Goal: Task Accomplishment & Management: Use online tool/utility

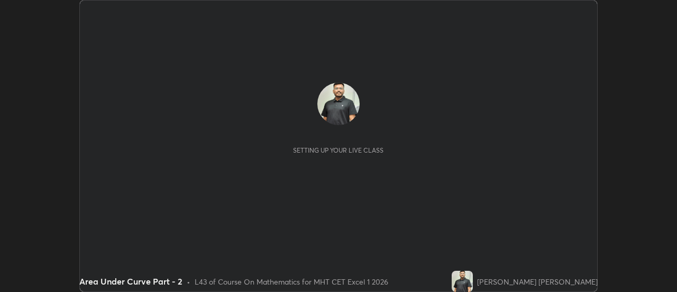
scroll to position [292, 677]
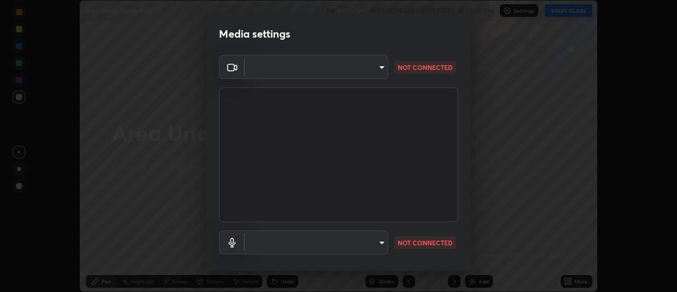
type input "de4d584312b4434b91bb48b0c0e382846541704910f56accdd629dbaa70238e6"
type input "default"
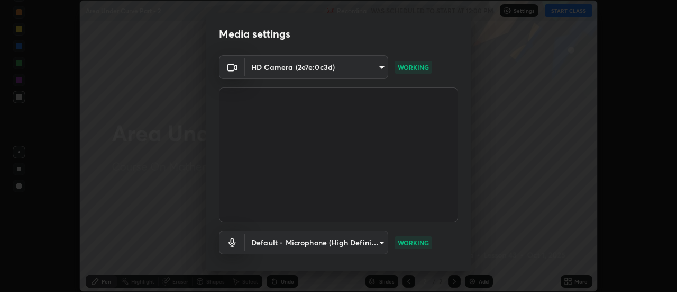
scroll to position [56, 0]
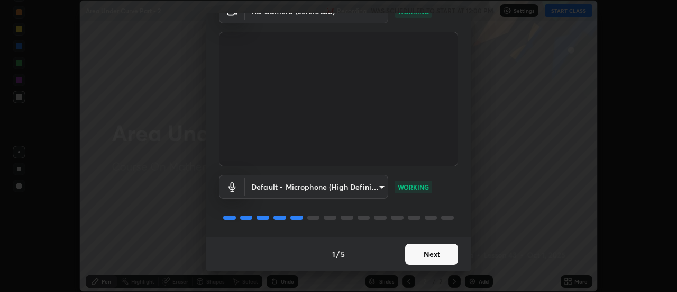
click at [447, 261] on button "Next" at bounding box center [431, 253] width 53 height 21
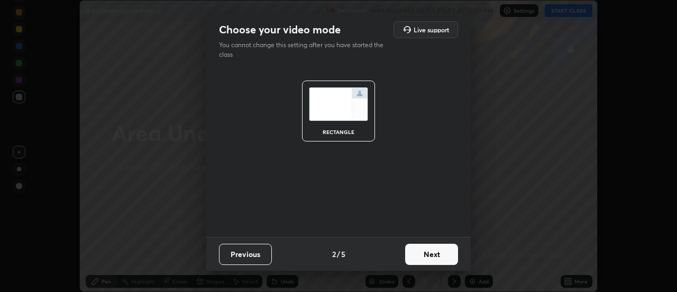
click at [451, 251] on button "Next" at bounding box center [431, 253] width 53 height 21
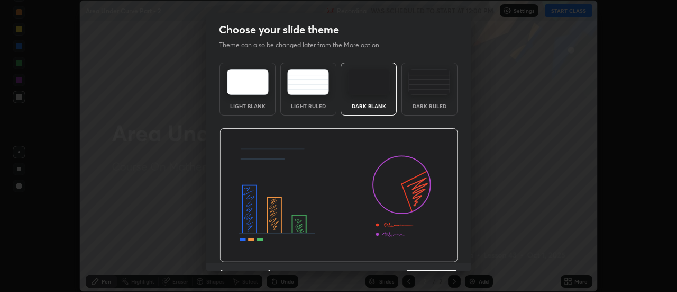
scroll to position [26, 0]
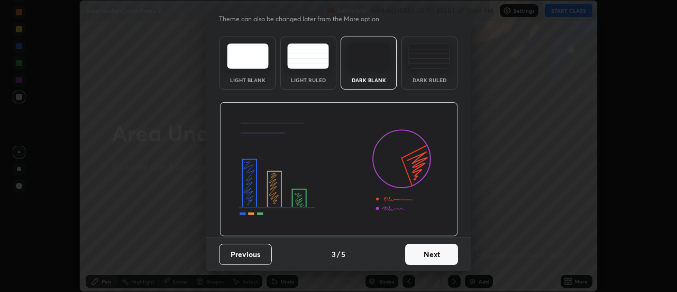
click at [446, 247] on button "Next" at bounding box center [431, 253] width 53 height 21
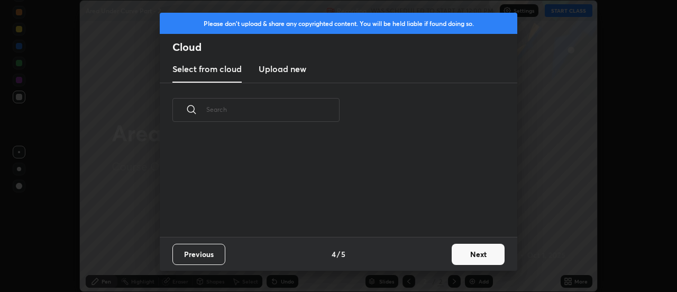
click at [461, 249] on button "Next" at bounding box center [478, 253] width 53 height 21
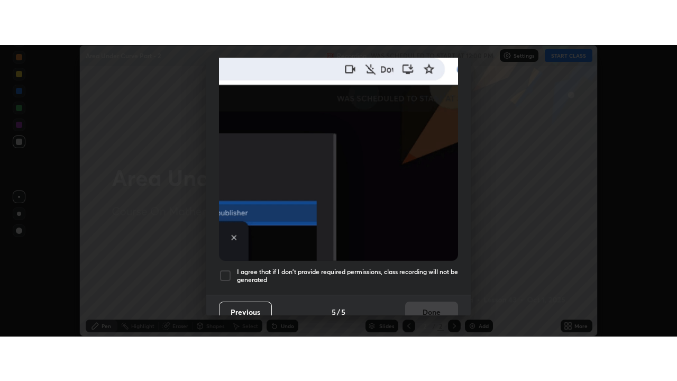
scroll to position [271, 0]
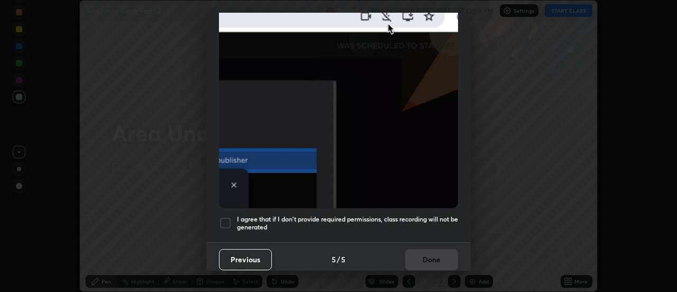
click at [233, 216] on div "I agree that if I don't provide required permissions, class recording will not …" at bounding box center [338, 222] width 239 height 13
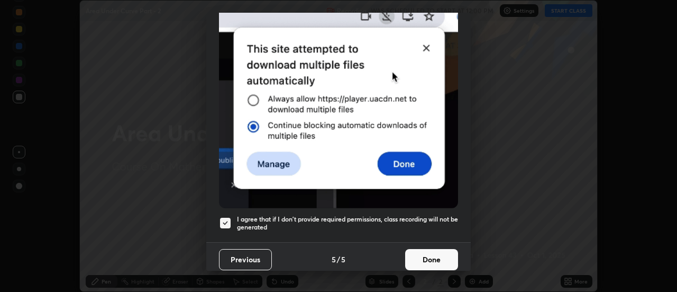
click at [422, 254] on button "Done" at bounding box center [431, 259] width 53 height 21
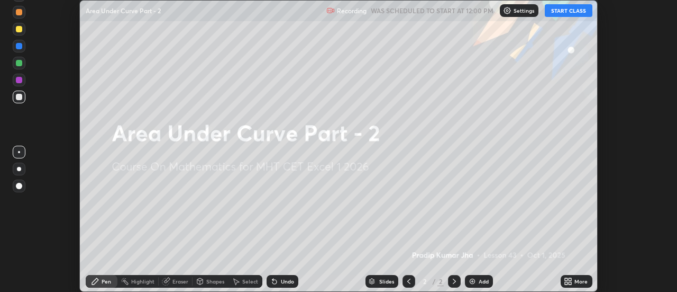
click at [567, 278] on icon at bounding box center [566, 279] width 3 height 3
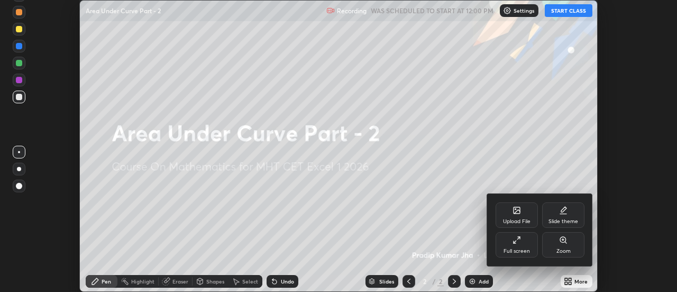
click at [520, 246] on div "Full screen" at bounding box center [517, 244] width 42 height 25
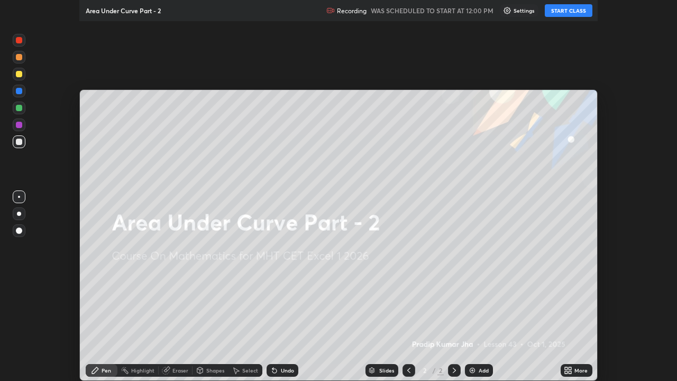
scroll to position [381, 677]
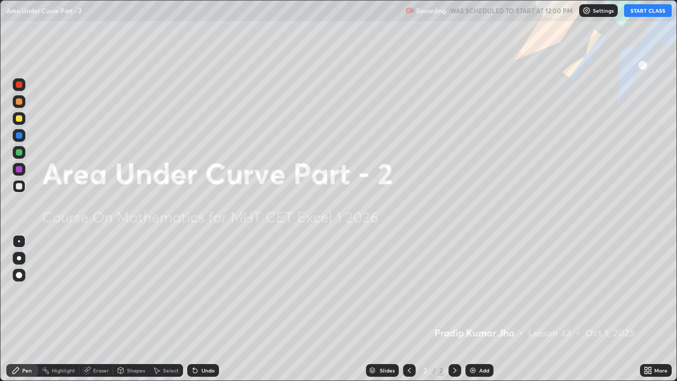
click at [653, 12] on button "START CLASS" at bounding box center [648, 10] width 48 height 13
click at [480, 291] on div "Add" at bounding box center [484, 370] width 10 height 5
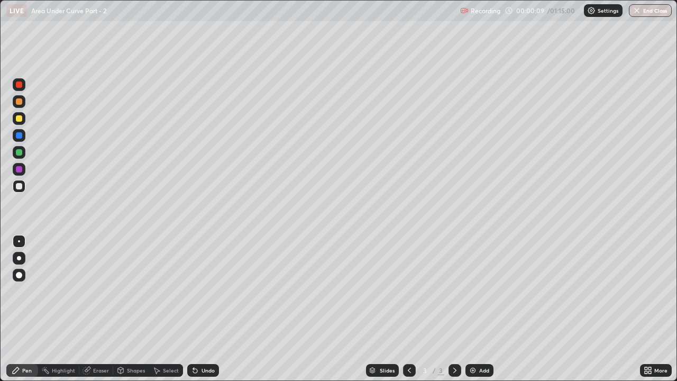
click at [33, 291] on div "Pen" at bounding box center [22, 370] width 32 height 13
click at [19, 114] on div at bounding box center [19, 118] width 13 height 13
click at [20, 184] on div at bounding box center [19, 186] width 6 height 6
click at [22, 119] on div at bounding box center [19, 118] width 6 height 6
click at [22, 187] on div at bounding box center [19, 186] width 6 height 6
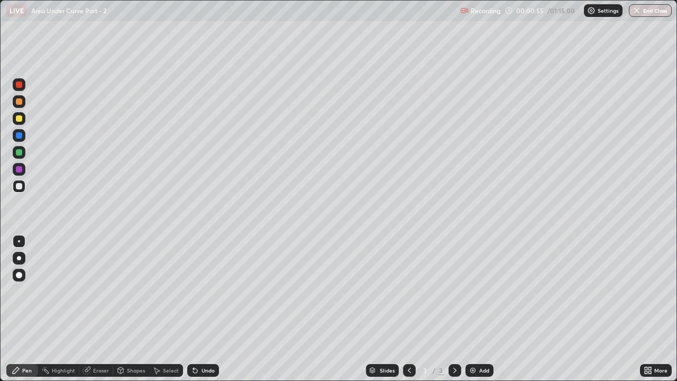
click at [23, 117] on div at bounding box center [19, 118] width 13 height 13
click at [19, 184] on div at bounding box center [19, 186] width 6 height 6
click at [20, 119] on div at bounding box center [19, 118] width 6 height 6
click at [19, 185] on div at bounding box center [19, 186] width 6 height 6
click at [20, 119] on div at bounding box center [19, 118] width 6 height 6
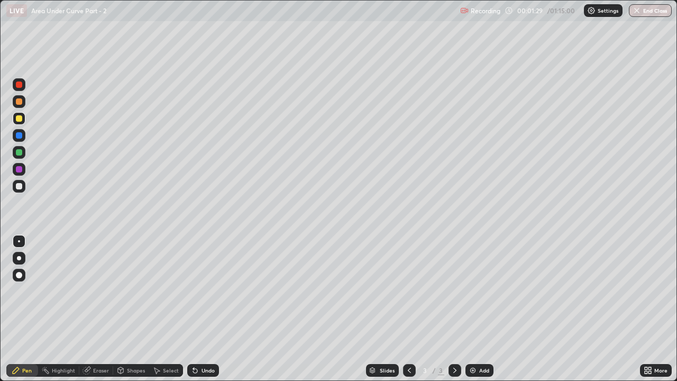
click at [130, 291] on div "Shapes" at bounding box center [136, 370] width 18 height 5
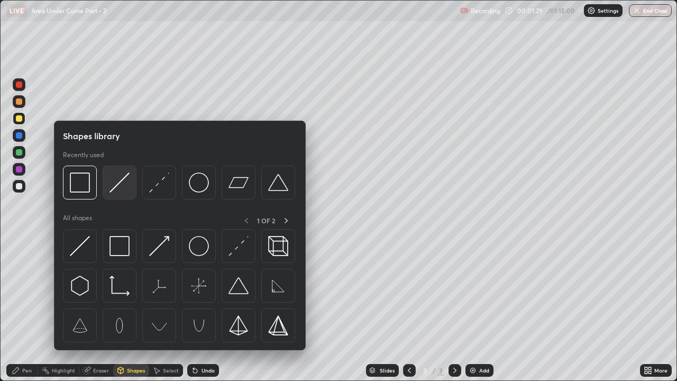
click at [126, 186] on img at bounding box center [120, 182] width 20 height 20
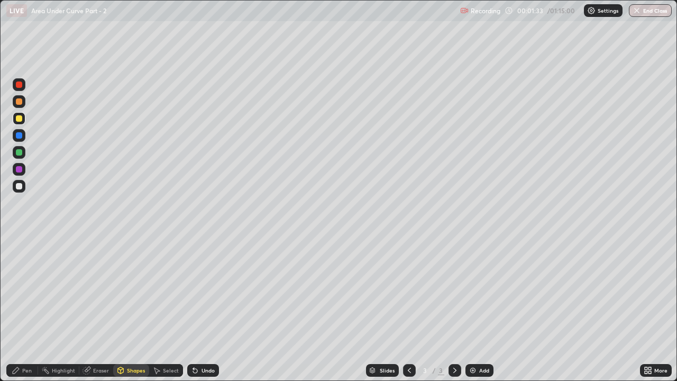
click at [128, 291] on div "Shapes" at bounding box center [131, 370] width 36 height 13
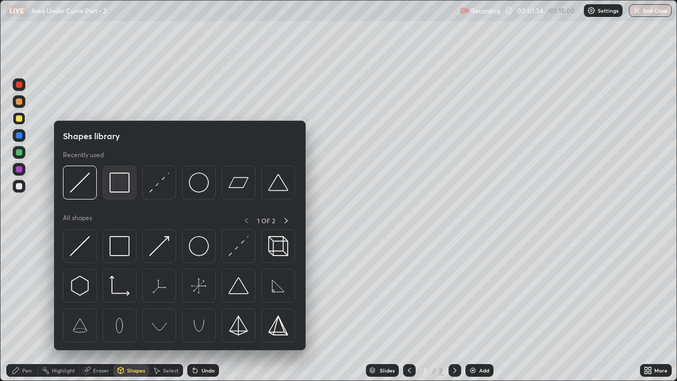
click at [124, 185] on img at bounding box center [120, 182] width 20 height 20
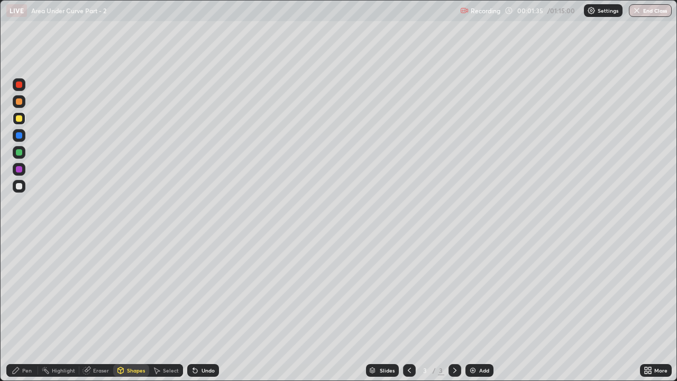
click at [131, 291] on div "Shapes" at bounding box center [136, 370] width 18 height 5
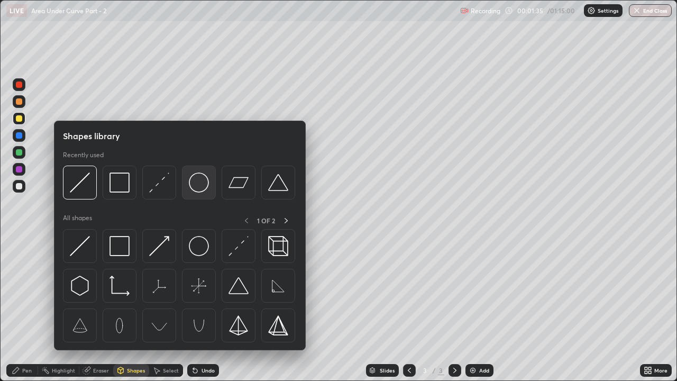
click at [198, 188] on img at bounding box center [199, 182] width 20 height 20
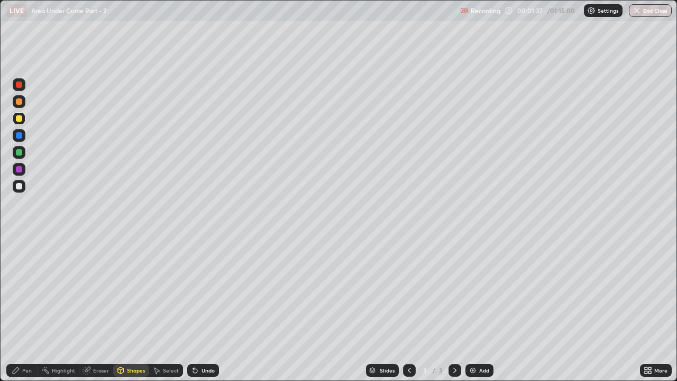
click at [20, 152] on div at bounding box center [19, 152] width 6 height 6
click at [24, 291] on div "Pen" at bounding box center [27, 370] width 10 height 5
click at [20, 186] on div at bounding box center [19, 186] width 6 height 6
click at [92, 291] on div "Eraser" at bounding box center [96, 370] width 34 height 13
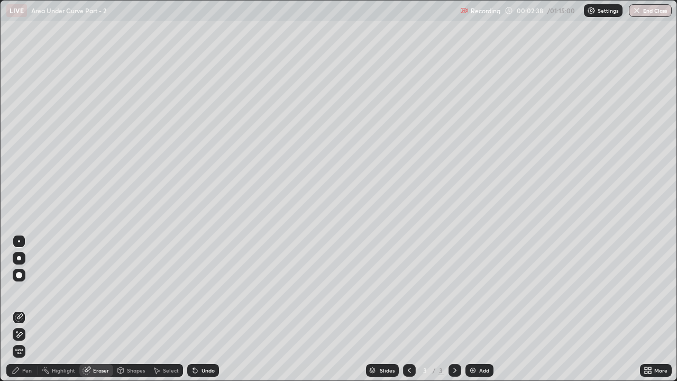
click at [24, 291] on div "Pen" at bounding box center [22, 370] width 32 height 13
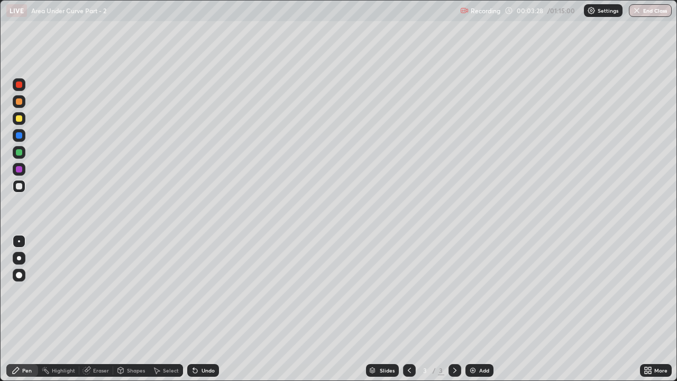
click at [130, 291] on div "Shapes" at bounding box center [136, 370] width 18 height 5
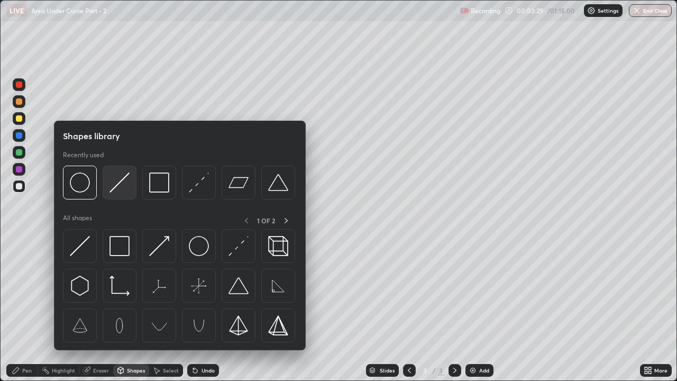
click at [126, 187] on img at bounding box center [120, 182] width 20 height 20
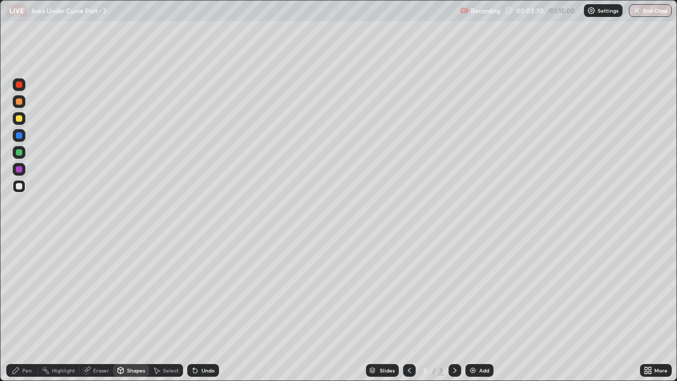
click at [24, 119] on div at bounding box center [19, 118] width 13 height 13
click at [138, 291] on div "Shapes" at bounding box center [136, 370] width 18 height 5
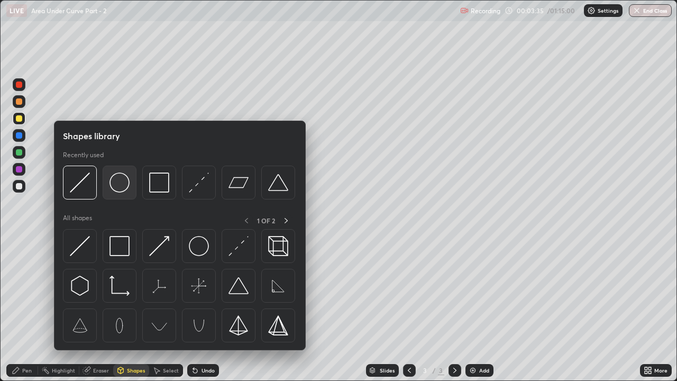
click at [129, 183] on img at bounding box center [120, 182] width 20 height 20
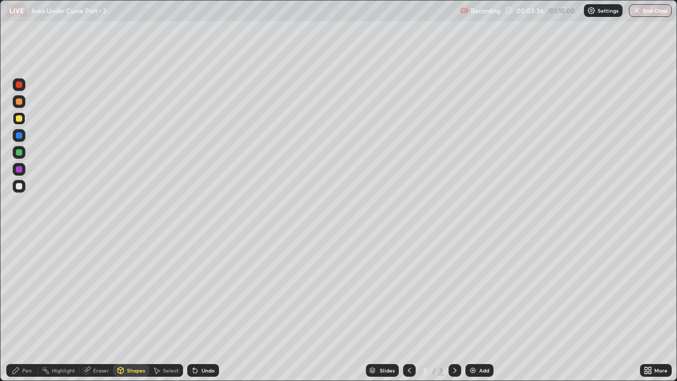
click at [23, 153] on div at bounding box center [19, 152] width 13 height 13
click at [201, 291] on div "Undo" at bounding box center [203, 370] width 32 height 13
click at [14, 291] on icon at bounding box center [16, 370] width 6 height 6
click at [21, 185] on div at bounding box center [19, 186] width 6 height 6
click at [21, 114] on div at bounding box center [19, 118] width 13 height 13
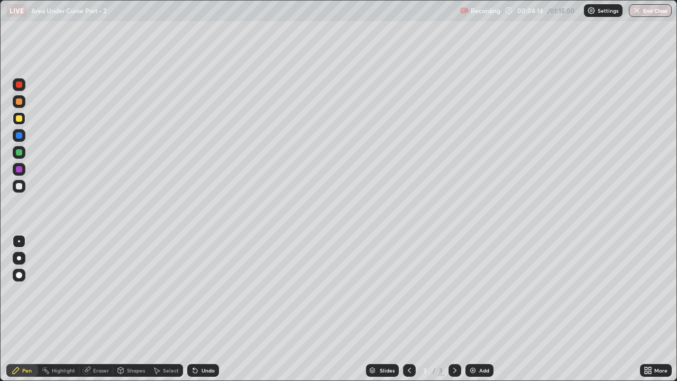
click at [20, 103] on div at bounding box center [19, 101] width 6 height 6
click at [24, 182] on div at bounding box center [19, 186] width 13 height 13
click at [479, 291] on div "Add" at bounding box center [484, 370] width 10 height 5
click at [23, 291] on div "Pen" at bounding box center [27, 370] width 10 height 5
click at [20, 118] on div at bounding box center [19, 118] width 6 height 6
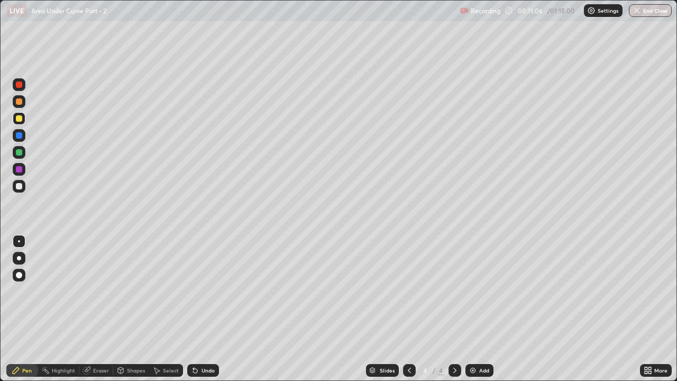
click at [18, 185] on div at bounding box center [19, 186] width 6 height 6
click at [125, 291] on div "Shapes" at bounding box center [131, 370] width 36 height 13
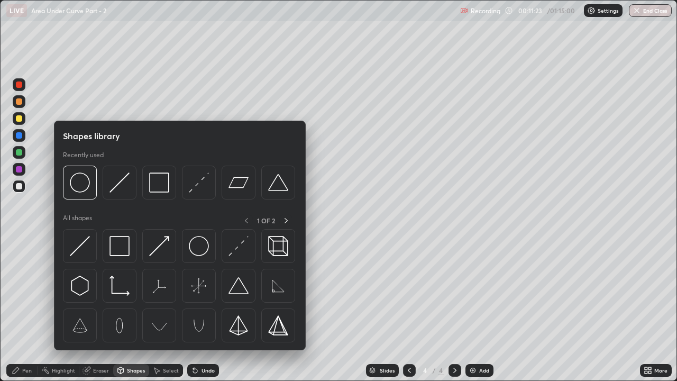
click at [90, 291] on icon at bounding box center [87, 370] width 8 height 8
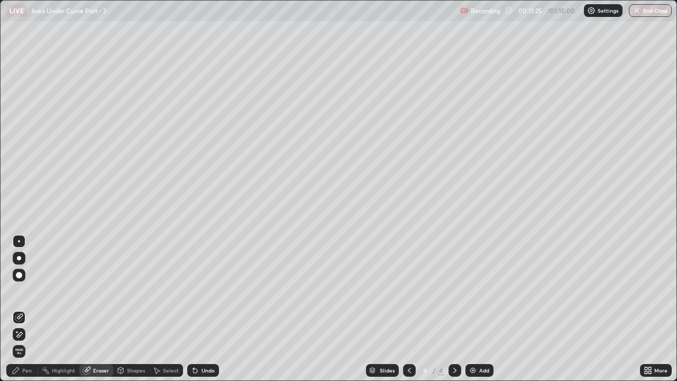
click at [26, 291] on div "Pen" at bounding box center [27, 370] width 10 height 5
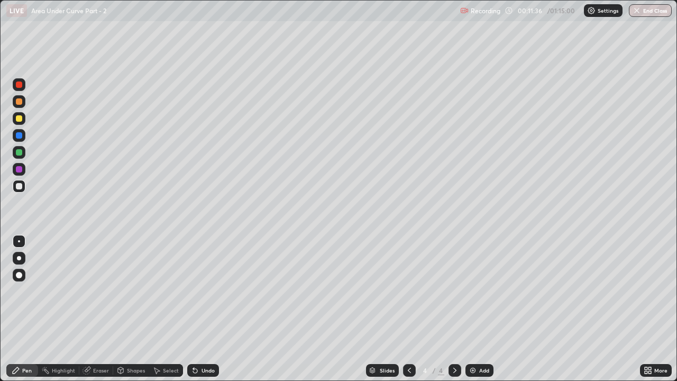
click at [409, 291] on div at bounding box center [409, 370] width 13 height 13
click at [449, 291] on div at bounding box center [455, 370] width 13 height 13
click at [407, 291] on icon at bounding box center [409, 370] width 8 height 8
click at [453, 291] on icon at bounding box center [455, 370] width 8 height 8
click at [130, 291] on div "Shapes" at bounding box center [136, 370] width 18 height 5
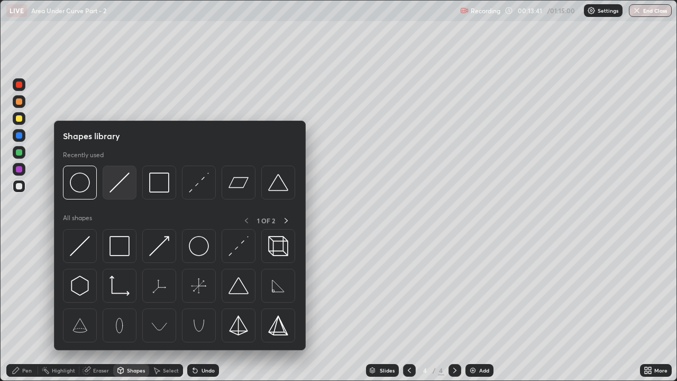
click at [119, 186] on img at bounding box center [120, 182] width 20 height 20
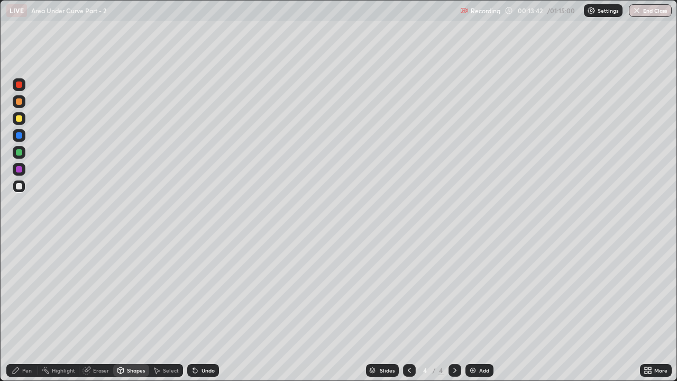
click at [23, 291] on div "Pen" at bounding box center [22, 370] width 32 height 13
click at [476, 291] on img at bounding box center [473, 370] width 8 height 8
click at [128, 291] on div "Shapes" at bounding box center [131, 370] width 36 height 13
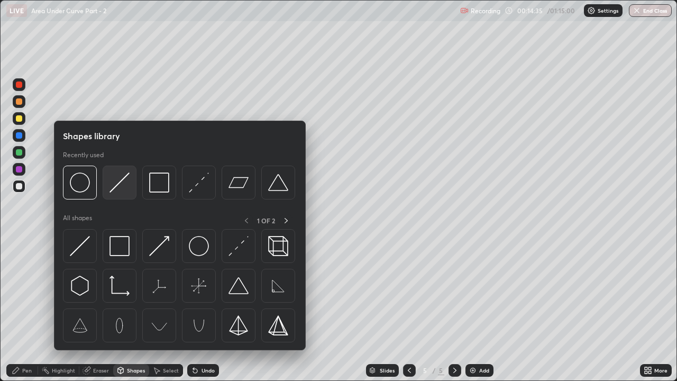
click at [124, 183] on img at bounding box center [120, 182] width 20 height 20
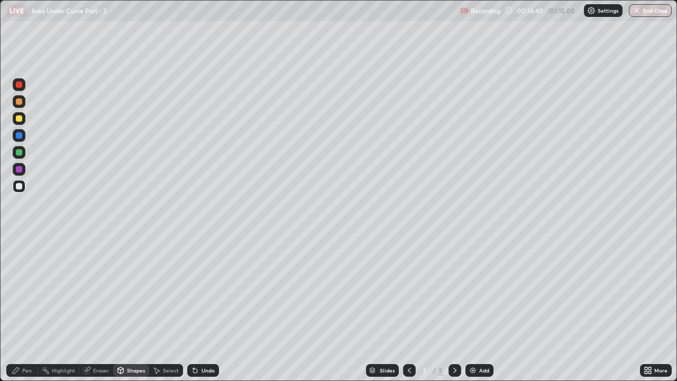
click at [128, 291] on div "Shapes" at bounding box center [131, 370] width 36 height 13
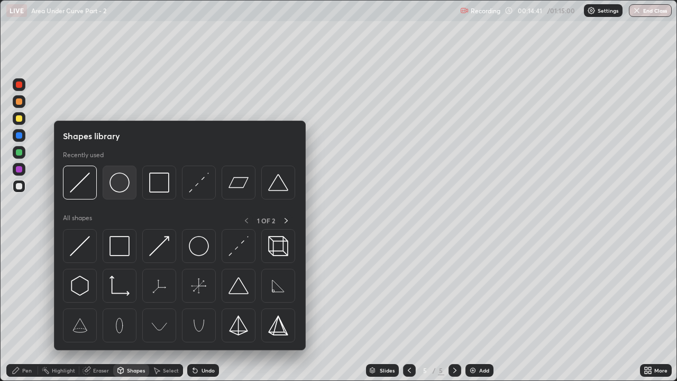
click at [124, 187] on img at bounding box center [120, 182] width 20 height 20
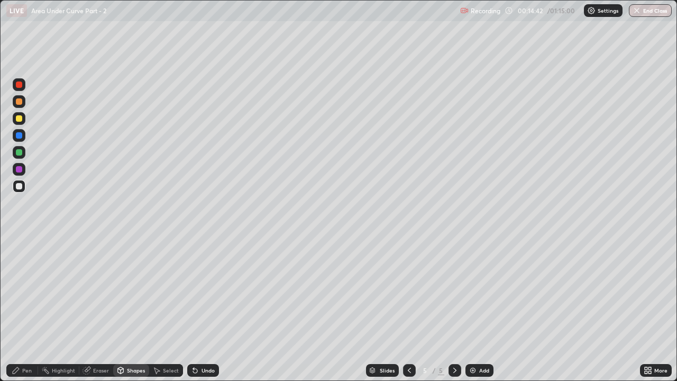
click at [24, 116] on div at bounding box center [19, 118] width 13 height 13
click at [17, 291] on icon at bounding box center [16, 370] width 8 height 8
click at [17, 185] on div at bounding box center [19, 186] width 6 height 6
click at [131, 291] on div "Shapes" at bounding box center [131, 370] width 36 height 13
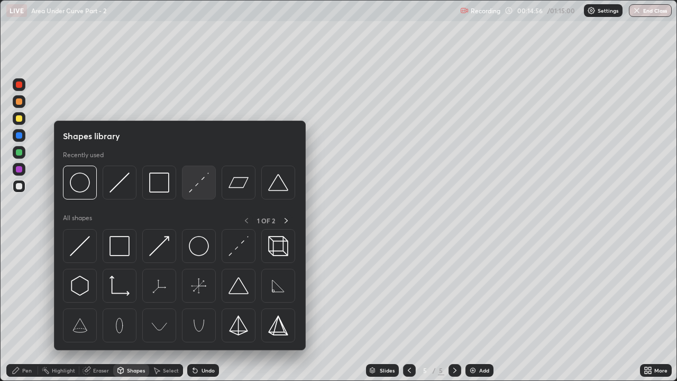
click at [194, 185] on img at bounding box center [199, 182] width 20 height 20
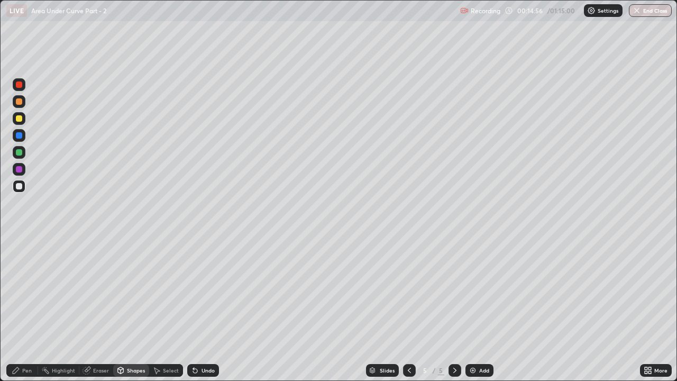
click at [20, 153] on div at bounding box center [19, 152] width 6 height 6
click at [27, 291] on div "Pen" at bounding box center [27, 370] width 10 height 5
click at [408, 291] on icon at bounding box center [409, 370] width 8 height 8
click at [453, 291] on icon at bounding box center [454, 370] width 3 height 5
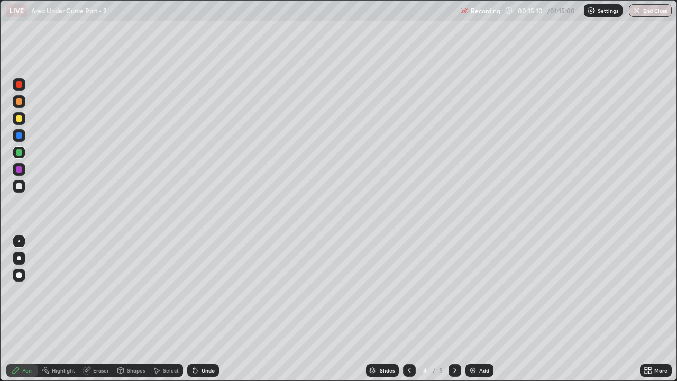
click at [449, 291] on div at bounding box center [455, 370] width 13 height 13
click at [16, 291] on div "Pen" at bounding box center [22, 370] width 32 height 13
click at [20, 187] on div at bounding box center [19, 186] width 6 height 6
click at [59, 291] on div "Highlight" at bounding box center [58, 370] width 41 height 13
click at [17, 170] on div at bounding box center [19, 169] width 6 height 6
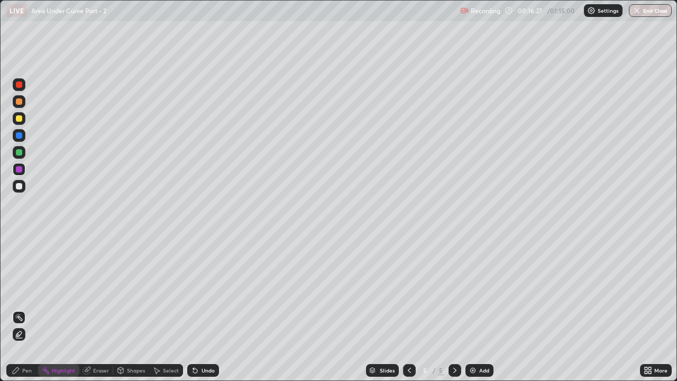
click at [13, 291] on div "Pen" at bounding box center [22, 370] width 32 height 13
click at [18, 117] on div at bounding box center [19, 118] width 6 height 6
click at [453, 291] on icon at bounding box center [455, 370] width 8 height 8
click at [408, 291] on icon at bounding box center [409, 370] width 8 height 8
click at [451, 291] on icon at bounding box center [455, 370] width 8 height 8
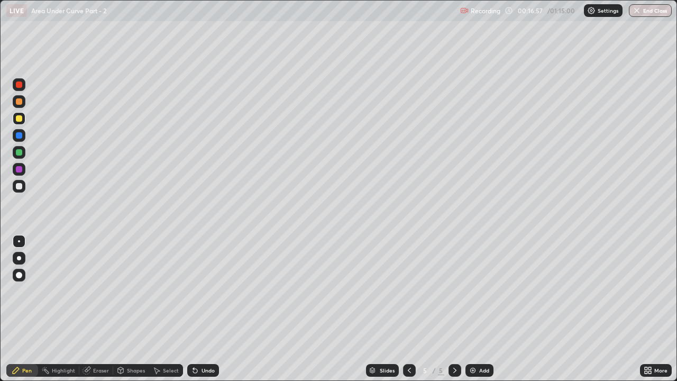
click at [23, 186] on div at bounding box center [19, 186] width 13 height 13
click at [197, 291] on icon at bounding box center [195, 370] width 8 height 8
click at [472, 291] on img at bounding box center [473, 370] width 8 height 8
click at [405, 291] on icon at bounding box center [409, 370] width 8 height 8
click at [453, 291] on icon at bounding box center [455, 370] width 8 height 8
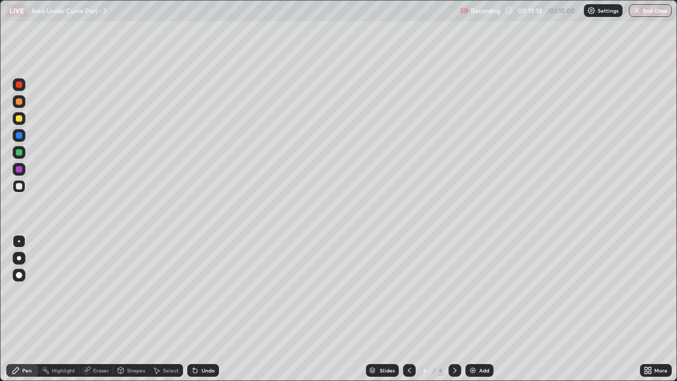
click at [408, 291] on icon at bounding box center [409, 370] width 3 height 5
click at [449, 291] on div at bounding box center [455, 370] width 13 height 13
click at [408, 291] on icon at bounding box center [409, 370] width 8 height 8
click at [452, 291] on icon at bounding box center [455, 370] width 8 height 8
click at [407, 291] on icon at bounding box center [409, 370] width 8 height 8
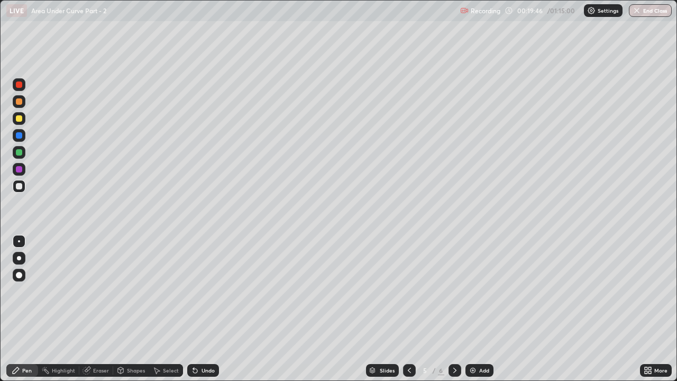
click at [449, 291] on div at bounding box center [455, 370] width 13 height 21
click at [93, 291] on div "Eraser" at bounding box center [101, 370] width 16 height 5
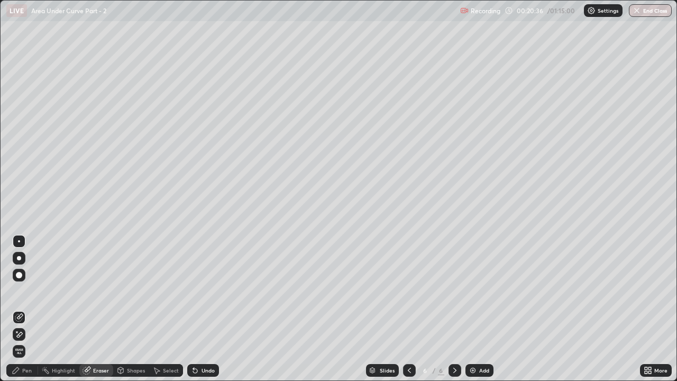
click at [21, 291] on icon at bounding box center [19, 317] width 8 height 8
click at [25, 291] on div "Pen" at bounding box center [22, 370] width 32 height 13
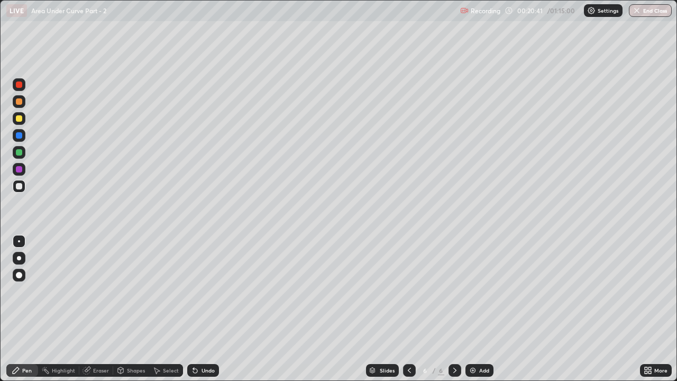
click at [98, 291] on div "Eraser" at bounding box center [96, 370] width 34 height 13
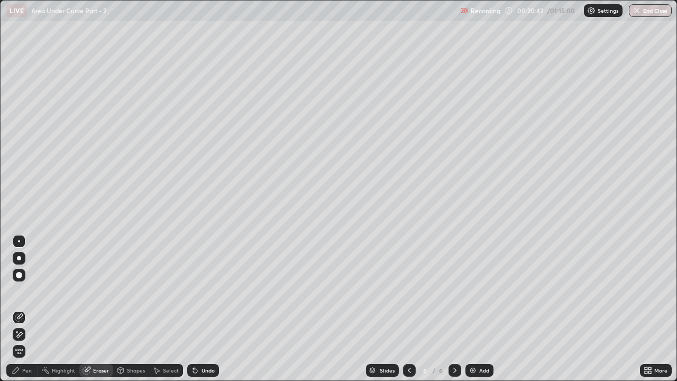
click at [23, 291] on div "Pen" at bounding box center [22, 370] width 32 height 13
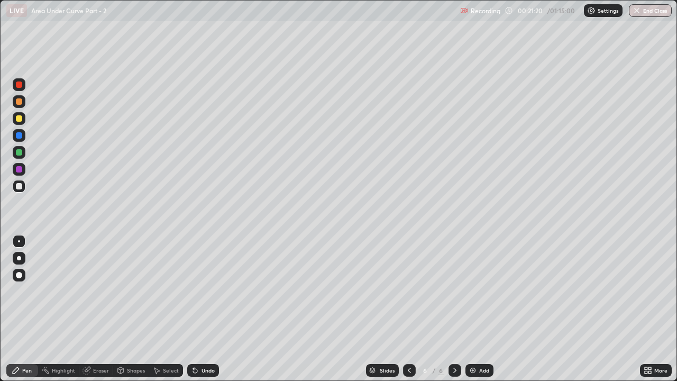
click at [408, 291] on icon at bounding box center [409, 370] width 8 height 8
click at [409, 291] on icon at bounding box center [409, 370] width 3 height 5
click at [455, 291] on icon at bounding box center [455, 370] width 8 height 8
click at [413, 291] on div at bounding box center [409, 370] width 13 height 13
click at [454, 291] on icon at bounding box center [455, 370] width 8 height 8
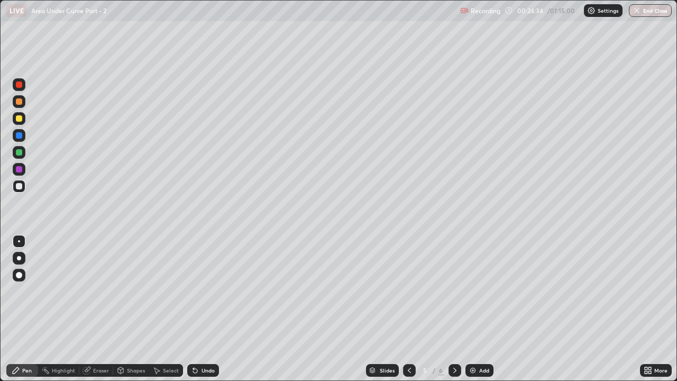
click at [408, 291] on icon at bounding box center [409, 370] width 8 height 8
click at [454, 291] on icon at bounding box center [455, 370] width 8 height 8
click at [481, 291] on div "Add" at bounding box center [484, 370] width 10 height 5
click at [25, 291] on div "Pen" at bounding box center [22, 370] width 32 height 13
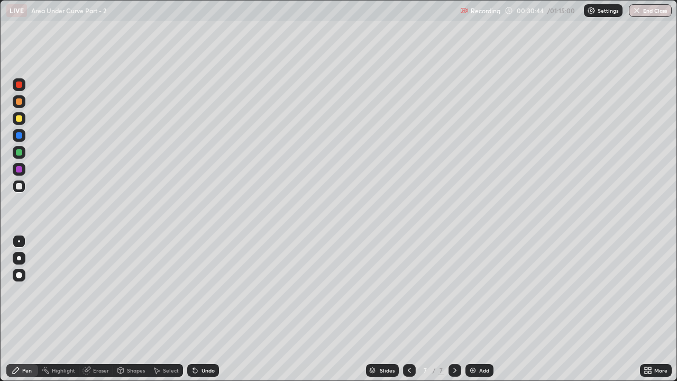
click at [21, 121] on div at bounding box center [19, 118] width 6 height 6
click at [199, 291] on div "Undo" at bounding box center [203, 370] width 32 height 13
click at [202, 291] on div "Undo" at bounding box center [203, 370] width 32 height 13
click at [20, 152] on div at bounding box center [19, 152] width 6 height 6
click at [123, 291] on icon at bounding box center [120, 370] width 8 height 8
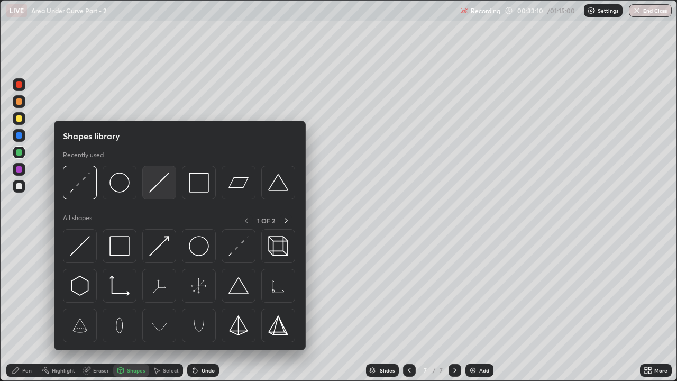
click at [157, 180] on img at bounding box center [159, 182] width 20 height 20
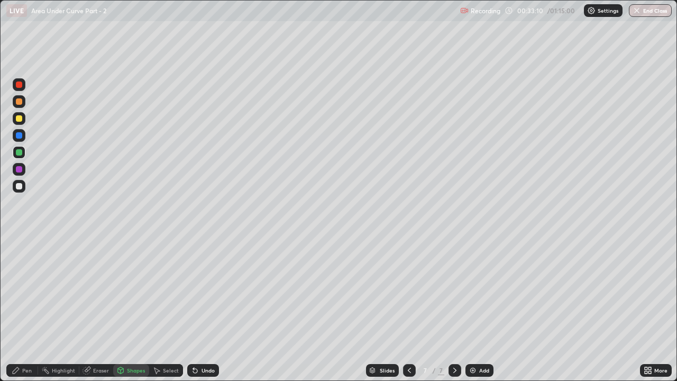
click at [19, 187] on div at bounding box center [19, 186] width 6 height 6
click at [25, 291] on div "Pen" at bounding box center [27, 370] width 10 height 5
click at [135, 291] on div "Shapes" at bounding box center [136, 370] width 18 height 5
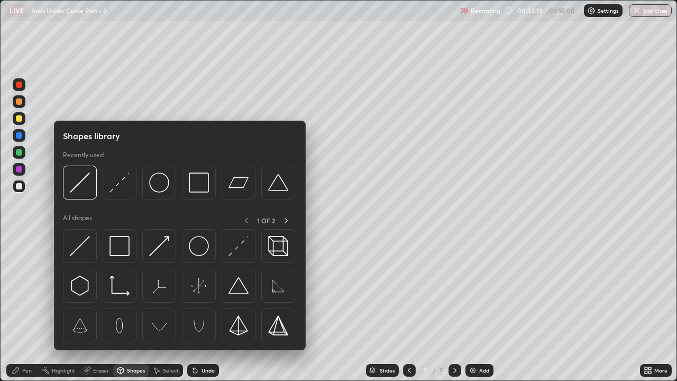
click at [16, 291] on icon at bounding box center [16, 370] width 6 height 6
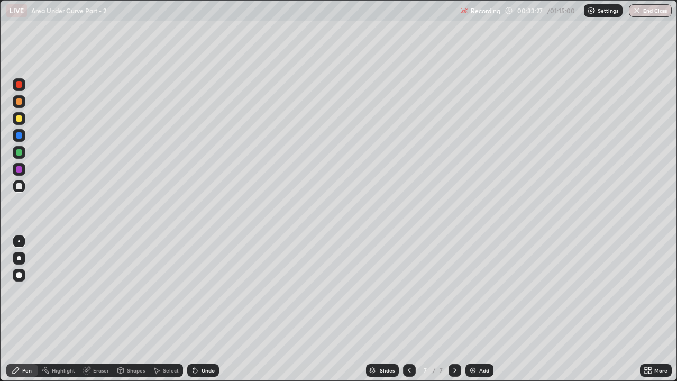
click at [134, 291] on div "Shapes" at bounding box center [136, 370] width 18 height 5
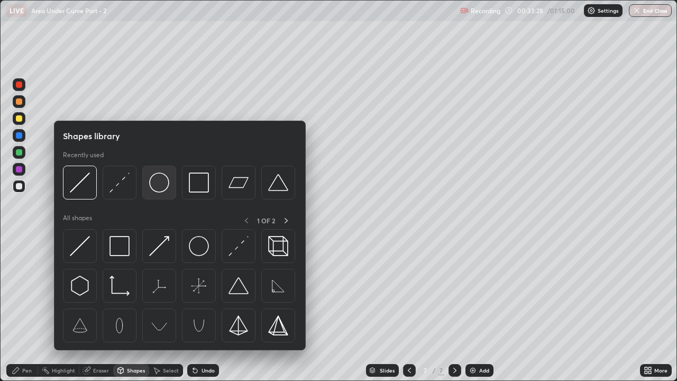
click at [165, 187] on img at bounding box center [159, 182] width 20 height 20
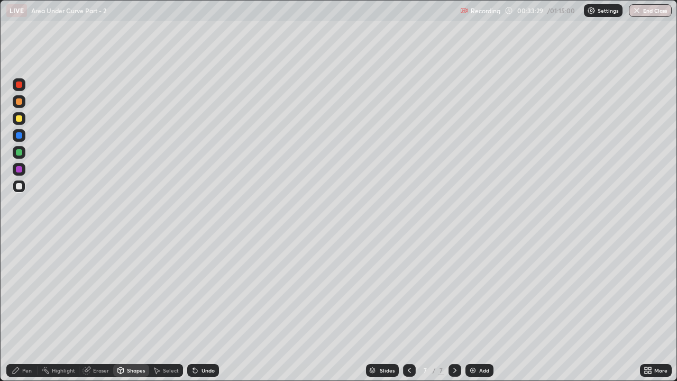
click at [20, 119] on div at bounding box center [19, 118] width 6 height 6
click at [23, 103] on div at bounding box center [19, 101] width 13 height 13
click at [17, 291] on icon at bounding box center [16, 370] width 8 height 8
click at [20, 186] on div at bounding box center [19, 186] width 6 height 6
click at [134, 291] on div "Shapes" at bounding box center [131, 370] width 36 height 13
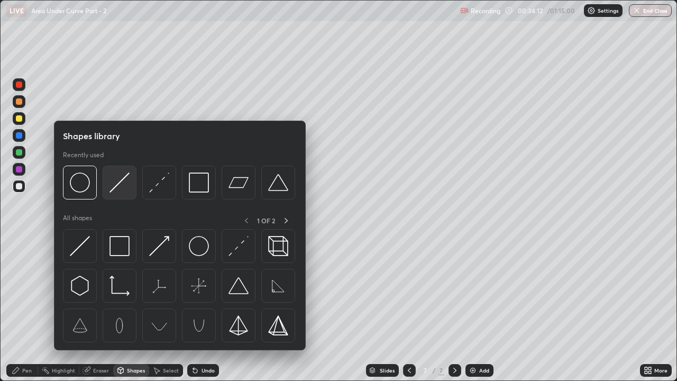
click at [121, 181] on img at bounding box center [120, 182] width 20 height 20
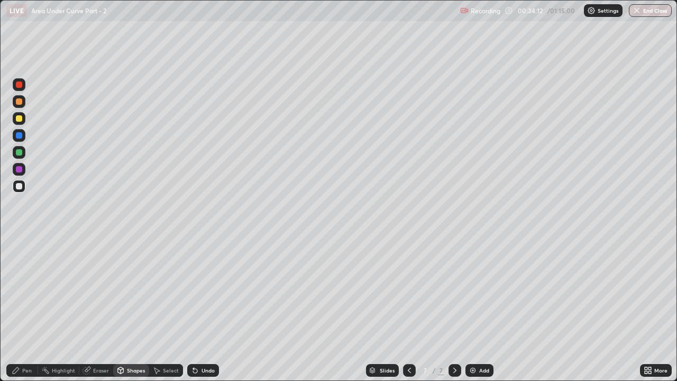
click at [20, 102] on div at bounding box center [19, 101] width 6 height 6
click at [24, 153] on div at bounding box center [19, 152] width 13 height 13
click at [19, 291] on icon at bounding box center [16, 370] width 6 height 6
click at [59, 291] on div "Highlight" at bounding box center [63, 370] width 23 height 5
click at [22, 120] on div at bounding box center [19, 118] width 6 height 6
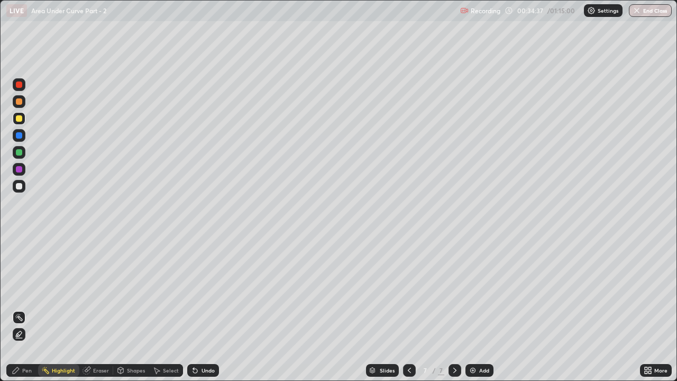
click at [190, 291] on div "Undo" at bounding box center [203, 370] width 32 height 13
click at [121, 291] on icon at bounding box center [121, 370] width 6 height 6
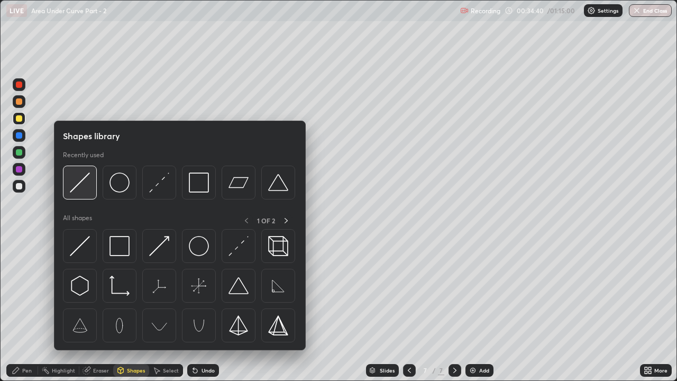
click at [78, 189] on img at bounding box center [80, 182] width 20 height 20
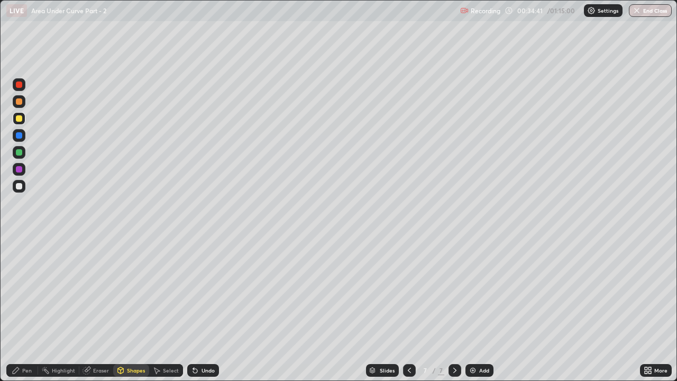
click at [17, 117] on div at bounding box center [19, 118] width 6 height 6
click at [17, 150] on div at bounding box center [19, 152] width 6 height 6
click at [27, 291] on div "Pen" at bounding box center [22, 370] width 32 height 13
click at [131, 291] on div "Shapes" at bounding box center [136, 370] width 18 height 5
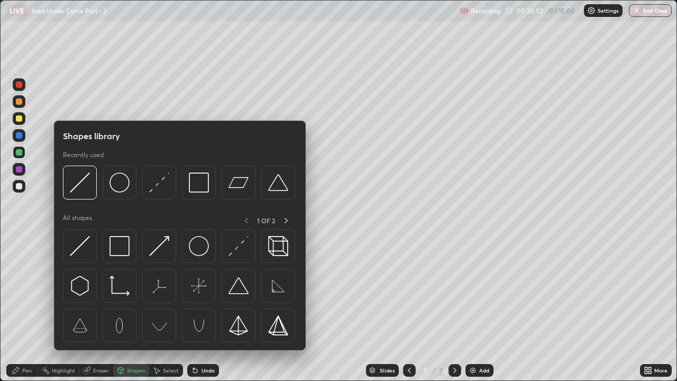
click at [15, 291] on icon at bounding box center [16, 370] width 8 height 8
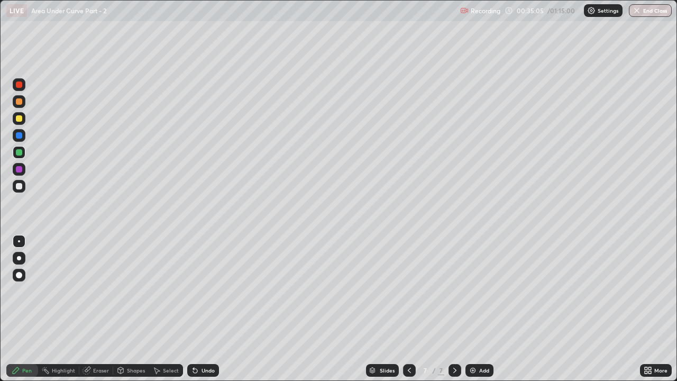
click at [62, 291] on div "Highlight" at bounding box center [58, 370] width 41 height 13
click at [24, 167] on div at bounding box center [19, 169] width 13 height 13
click at [133, 291] on div "Shapes" at bounding box center [136, 370] width 18 height 5
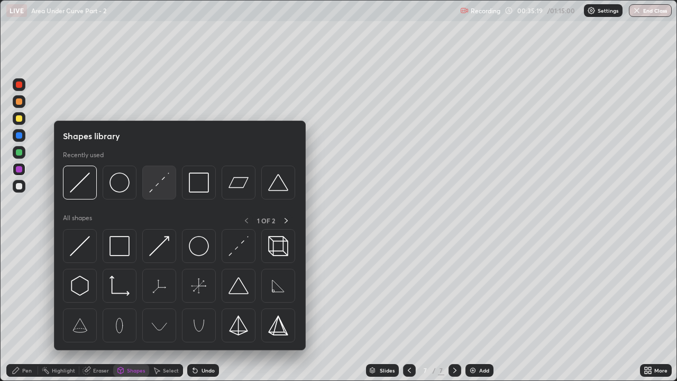
click at [159, 190] on img at bounding box center [159, 182] width 20 height 20
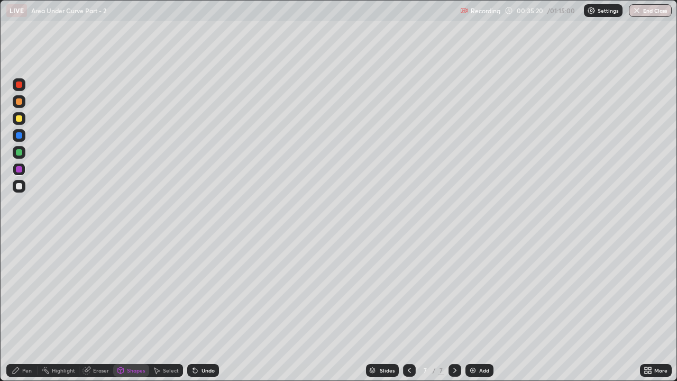
click at [24, 119] on div at bounding box center [19, 118] width 13 height 13
click at [13, 291] on icon at bounding box center [16, 370] width 8 height 8
click at [19, 186] on div at bounding box center [19, 186] width 6 height 6
click at [24, 169] on div at bounding box center [19, 169] width 13 height 13
click at [18, 185] on div at bounding box center [19, 186] width 6 height 6
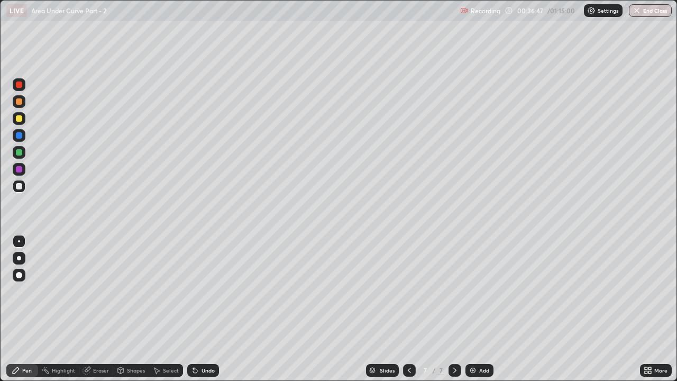
click at [199, 291] on div "Undo" at bounding box center [203, 370] width 32 height 13
click at [202, 291] on div "Undo" at bounding box center [203, 370] width 32 height 13
click at [22, 186] on div at bounding box center [19, 186] width 6 height 6
click at [67, 291] on div "Highlight" at bounding box center [58, 370] width 41 height 13
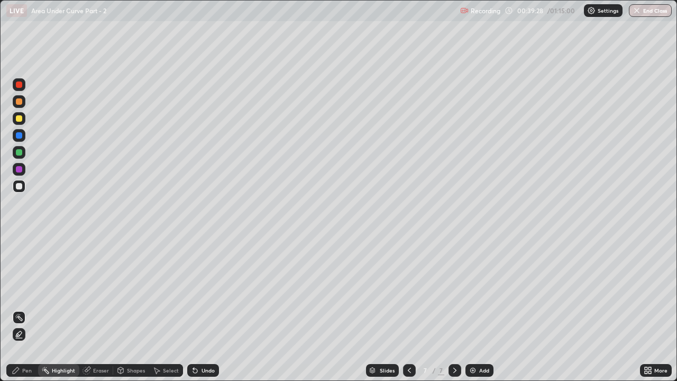
click at [20, 169] on div at bounding box center [19, 169] width 6 height 6
click at [21, 152] on div at bounding box center [19, 152] width 6 height 6
click at [18, 187] on div at bounding box center [19, 186] width 6 height 6
click at [473, 291] on div "Add" at bounding box center [480, 370] width 28 height 13
click at [21, 121] on div at bounding box center [19, 118] width 6 height 6
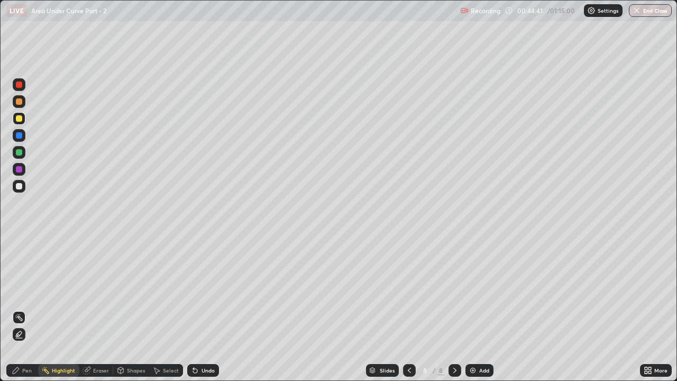
click at [22, 291] on div "Pen" at bounding box center [22, 370] width 32 height 13
click at [24, 185] on div at bounding box center [19, 186] width 13 height 13
click at [132, 291] on div "Shapes" at bounding box center [136, 370] width 18 height 5
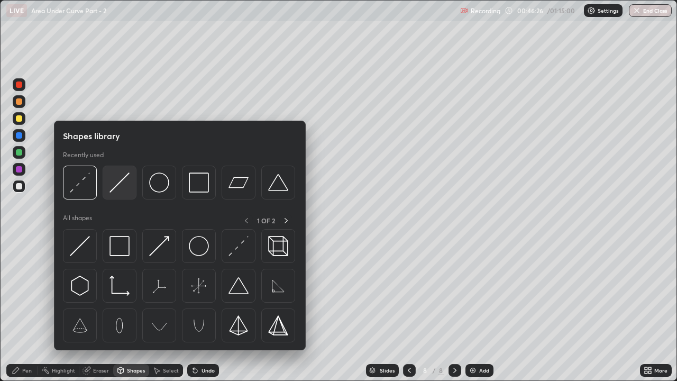
click at [122, 187] on img at bounding box center [120, 182] width 20 height 20
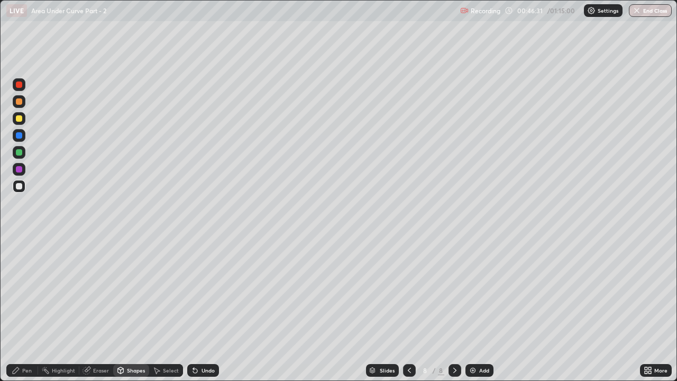
click at [31, 291] on div "Pen" at bounding box center [22, 370] width 32 height 21
click at [23, 99] on div at bounding box center [19, 101] width 13 height 13
click at [65, 291] on div "Highlight" at bounding box center [63, 370] width 23 height 5
click at [16, 291] on icon at bounding box center [16, 370] width 8 height 8
click at [20, 152] on div at bounding box center [19, 152] width 6 height 6
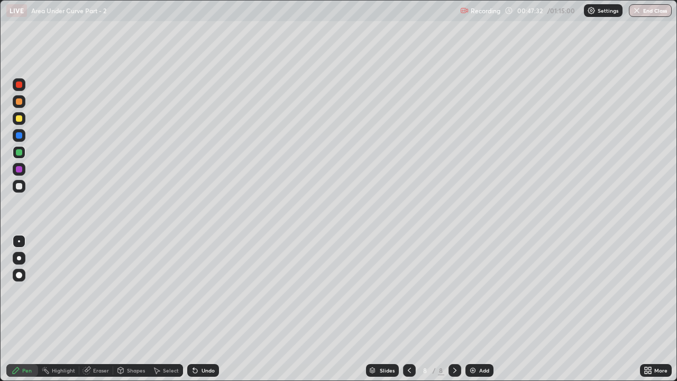
click at [21, 101] on div at bounding box center [19, 101] width 6 height 6
click at [24, 291] on div "Pen" at bounding box center [27, 370] width 10 height 5
click at [68, 291] on div "Highlight" at bounding box center [58, 370] width 41 height 13
click at [94, 291] on div "Eraser" at bounding box center [101, 370] width 16 height 5
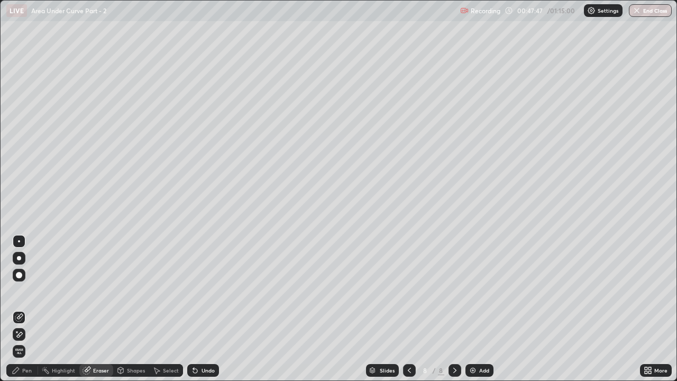
click at [17, 291] on icon at bounding box center [16, 331] width 1 height 1
click at [18, 291] on icon at bounding box center [16, 370] width 6 height 6
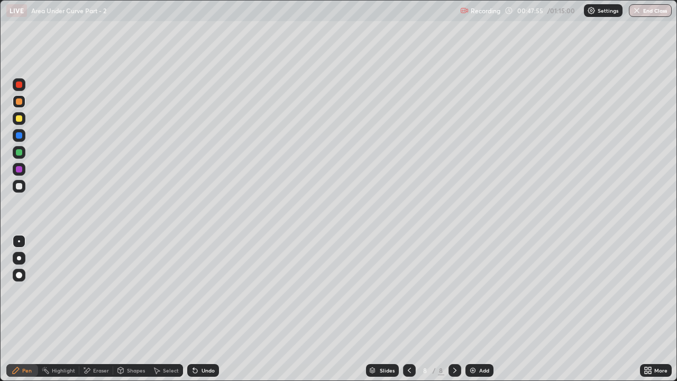
click at [21, 118] on div at bounding box center [19, 118] width 6 height 6
click at [19, 84] on div at bounding box center [19, 84] width 6 height 6
click at [99, 291] on div "Eraser" at bounding box center [96, 370] width 34 height 13
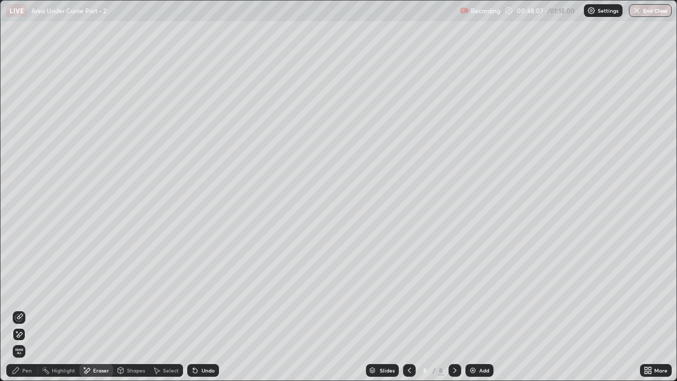
click at [22, 291] on div "Pen" at bounding box center [22, 370] width 32 height 13
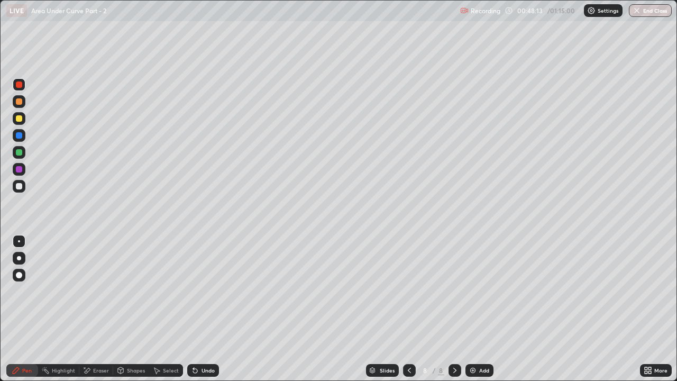
click at [104, 291] on div "Eraser" at bounding box center [96, 370] width 34 height 13
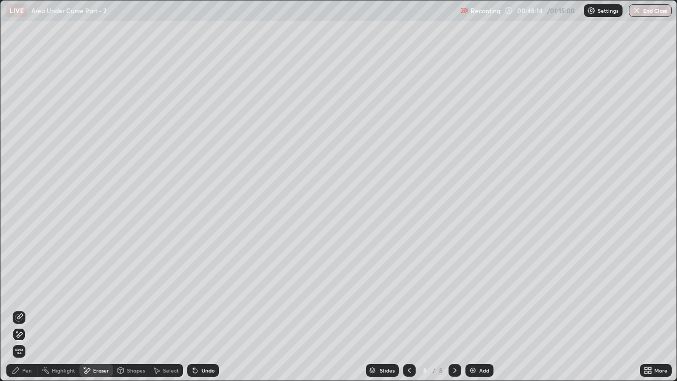
click at [21, 291] on icon at bounding box center [19, 317] width 8 height 8
click at [23, 291] on icon at bounding box center [19, 334] width 8 height 9
click at [24, 291] on div "Pen" at bounding box center [22, 370] width 32 height 13
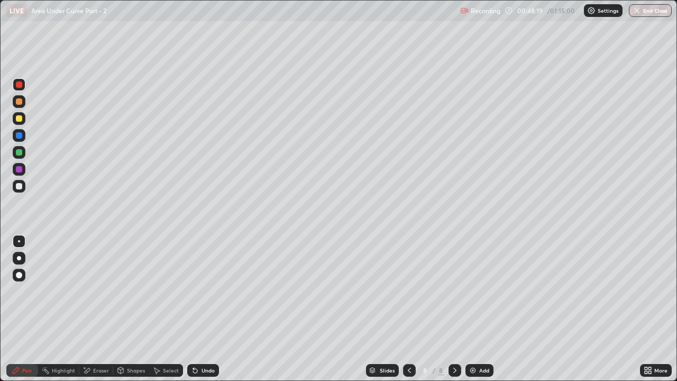
click at [22, 124] on div at bounding box center [19, 118] width 13 height 13
click at [17, 150] on div at bounding box center [19, 152] width 6 height 6
click at [202, 291] on div "Undo" at bounding box center [208, 370] width 13 height 5
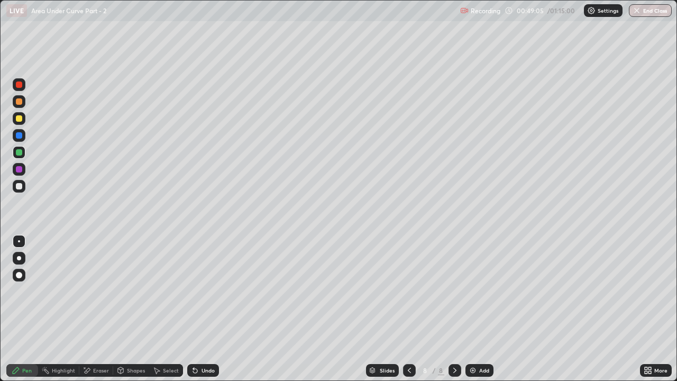
click at [202, 291] on div "Undo" at bounding box center [208, 370] width 13 height 5
click at [18, 119] on div at bounding box center [19, 118] width 6 height 6
click at [202, 291] on div "Undo" at bounding box center [208, 370] width 13 height 5
click at [98, 291] on div "Eraser" at bounding box center [96, 370] width 34 height 13
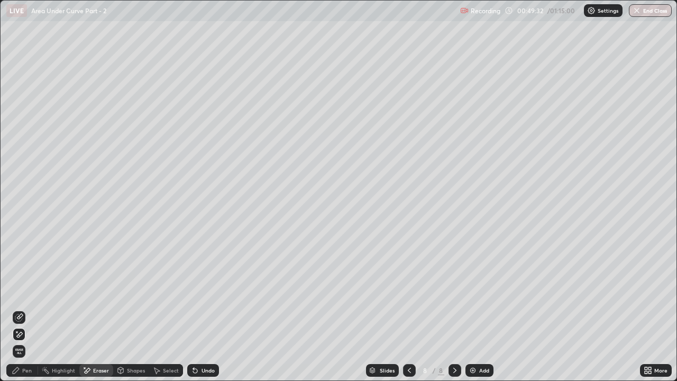
click at [17, 291] on icon at bounding box center [16, 331] width 1 height 1
click at [208, 291] on div "Undo" at bounding box center [208, 370] width 13 height 5
click at [23, 291] on icon at bounding box center [19, 317] width 8 height 8
click at [15, 291] on icon at bounding box center [16, 370] width 6 height 6
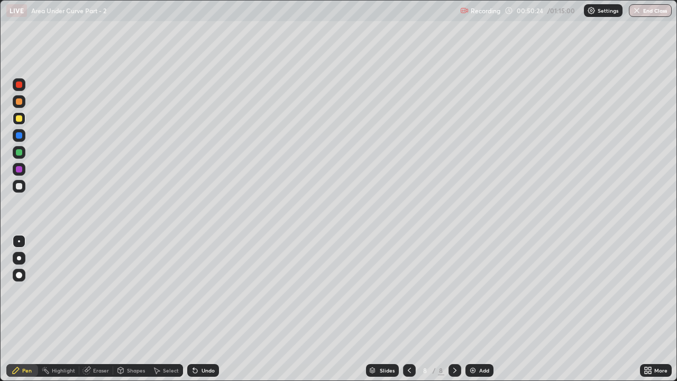
click at [23, 184] on div at bounding box center [19, 186] width 13 height 13
click at [478, 291] on div "Add" at bounding box center [480, 370] width 28 height 13
click at [409, 291] on div at bounding box center [409, 370] width 13 height 13
click at [454, 291] on icon at bounding box center [455, 370] width 8 height 8
click at [404, 291] on div at bounding box center [409, 370] width 13 height 13
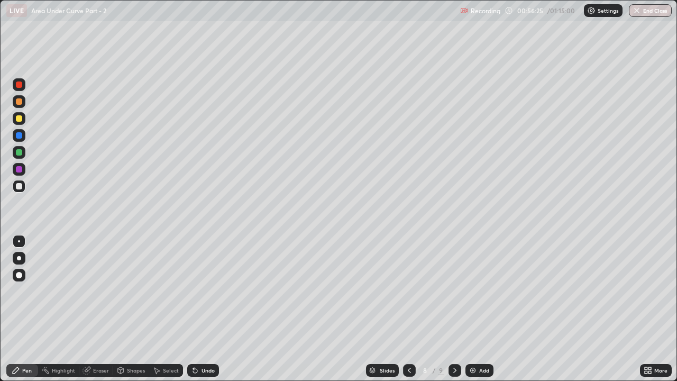
click at [459, 291] on div at bounding box center [455, 370] width 13 height 13
click at [662, 8] on button "End Class" at bounding box center [650, 10] width 43 height 13
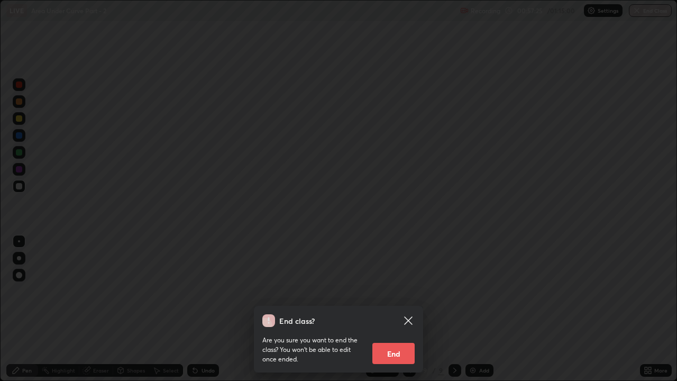
click at [420, 291] on div "End class? Are you sure you want to end the class? You won’t be able to edit on…" at bounding box center [338, 339] width 169 height 67
click at [404, 291] on button "End" at bounding box center [393, 353] width 42 height 21
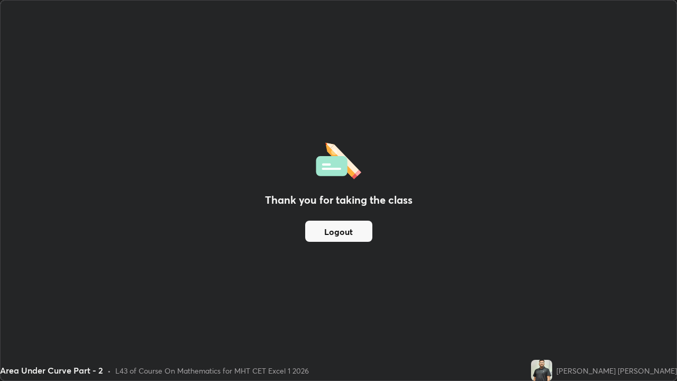
click at [400, 291] on div "Thank you for taking the class Logout" at bounding box center [339, 191] width 676 height 380
click at [354, 226] on button "Logout" at bounding box center [338, 231] width 67 height 21
click at [356, 234] on button "Logout" at bounding box center [338, 231] width 67 height 21
